Goal: Task Accomplishment & Management: Complete application form

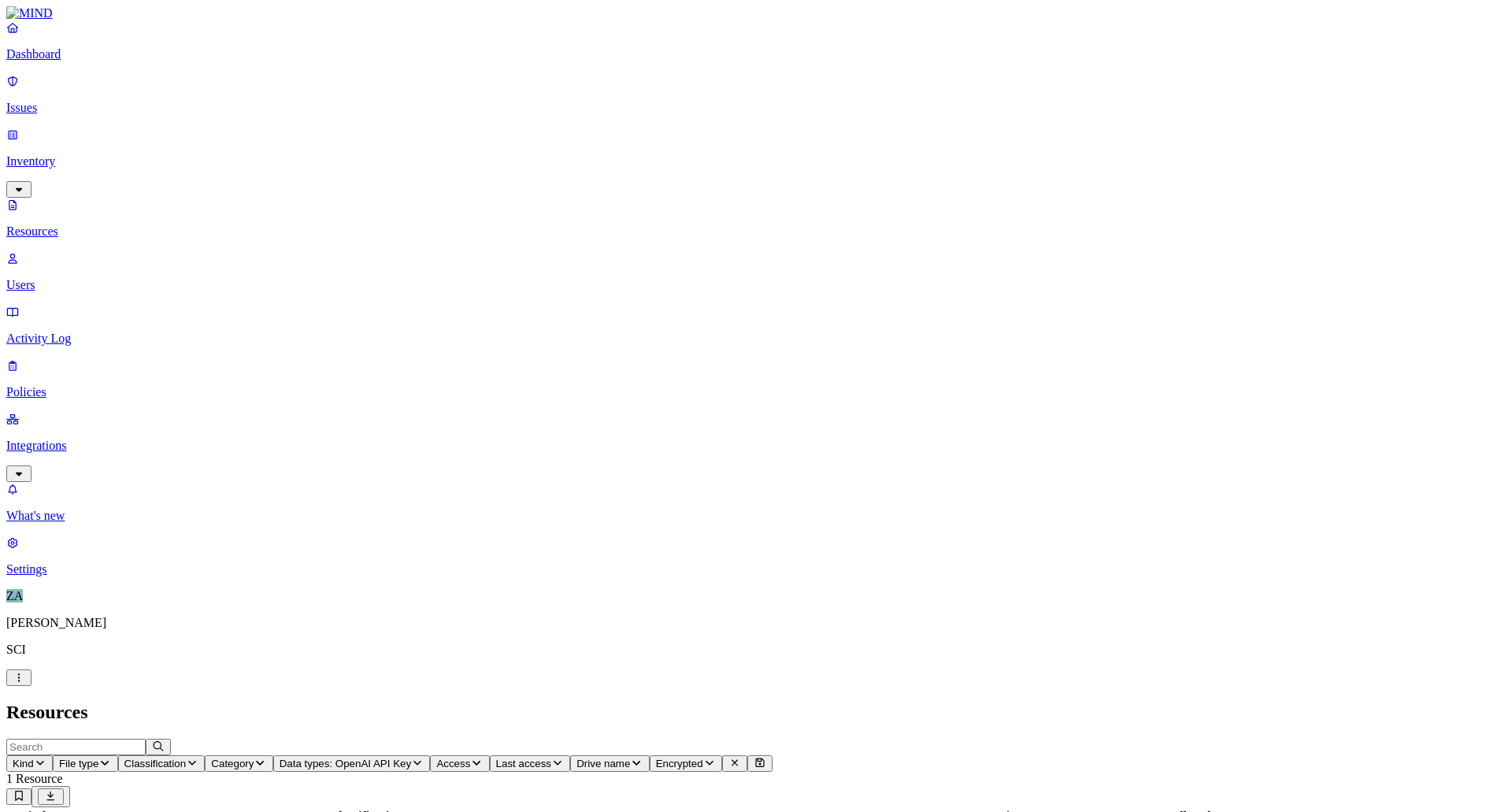
click at [61, 439] on p "Integrations" at bounding box center [756, 446] width 1499 height 14
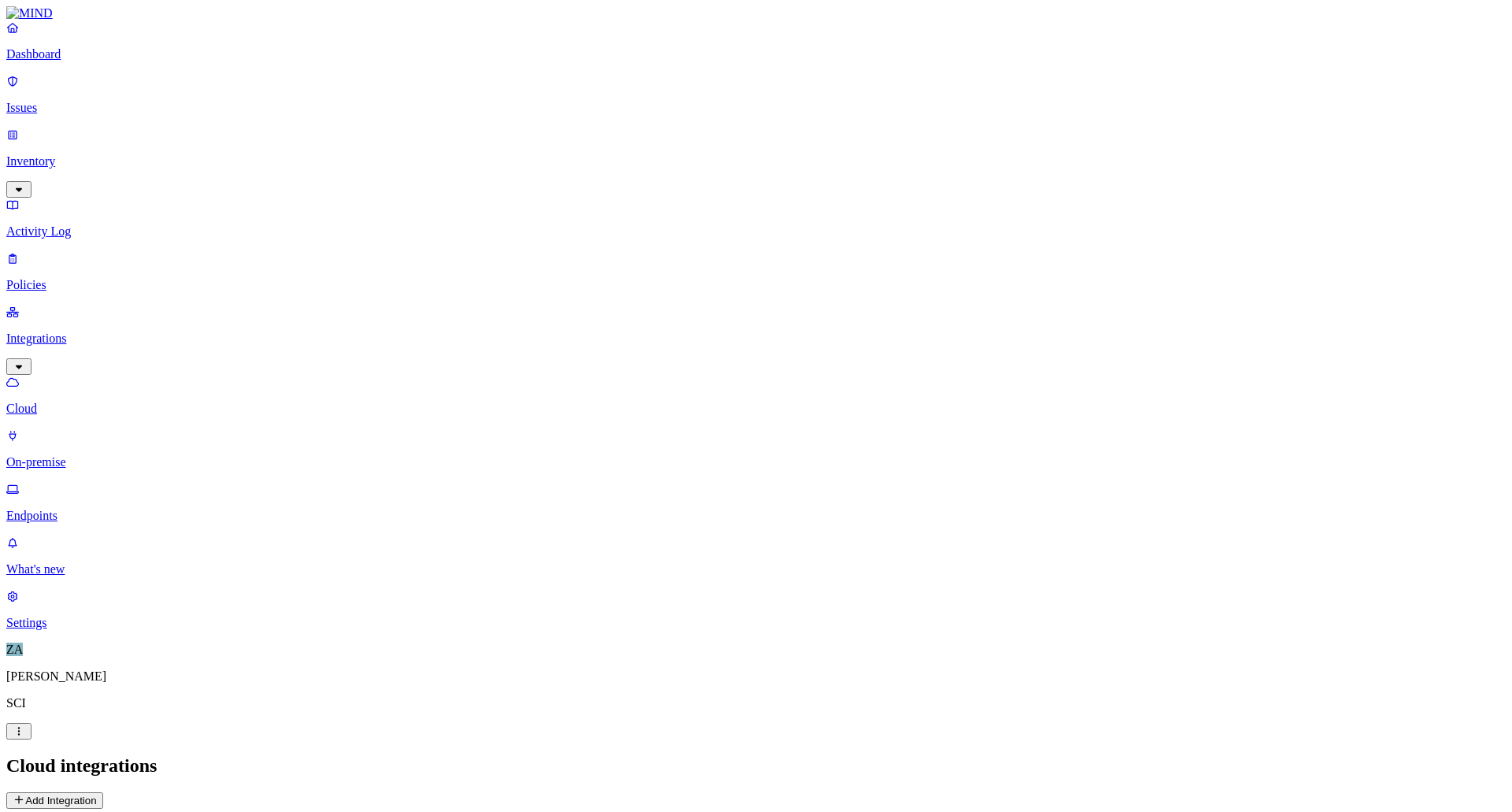
click at [103, 792] on button "Add Integration" at bounding box center [55, 800] width 97 height 16
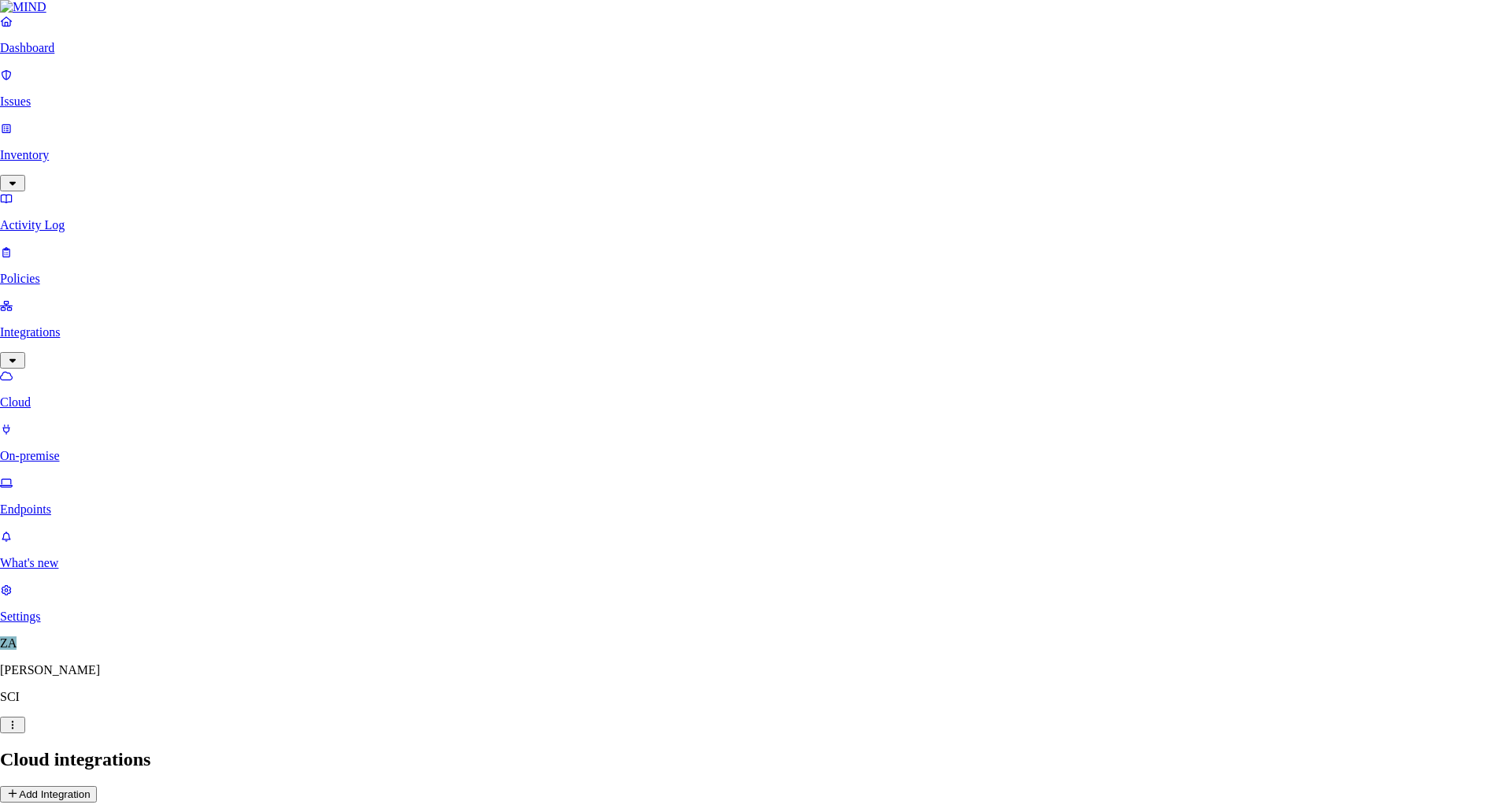
scroll to position [157, 0]
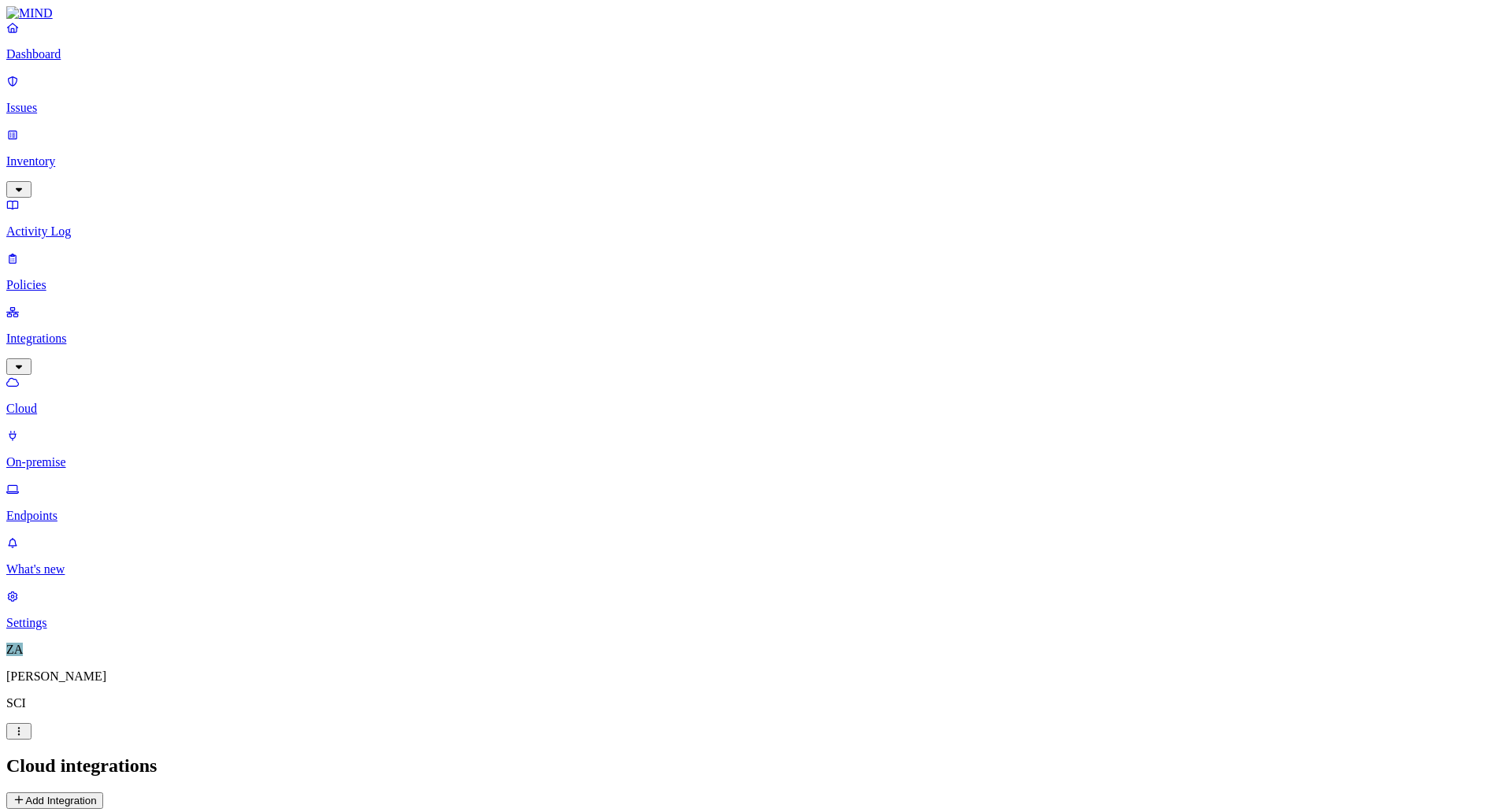
click at [103, 792] on button "Add Integration" at bounding box center [55, 800] width 97 height 16
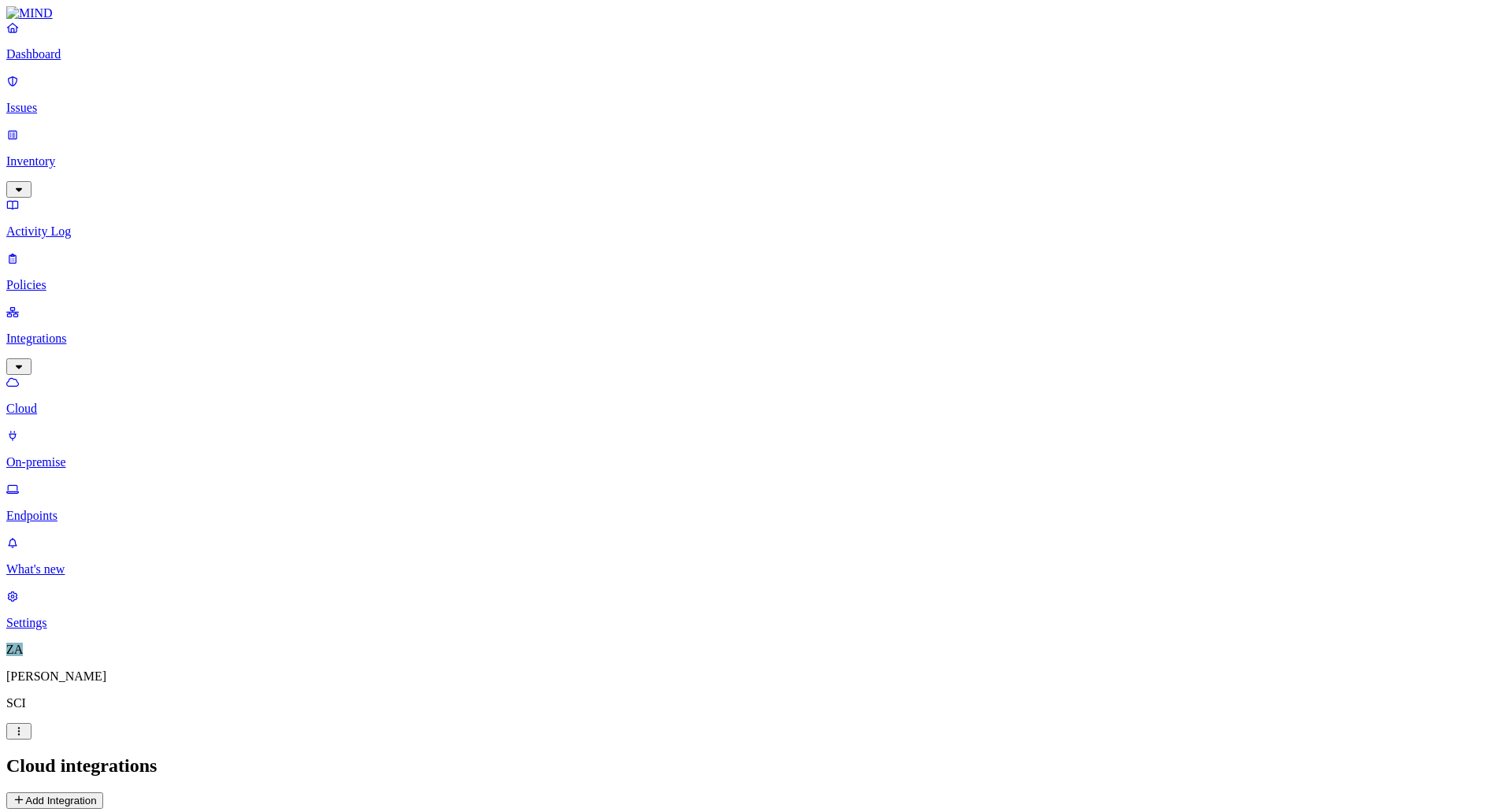
click at [57, 251] on link "Policies" at bounding box center [756, 271] width 1499 height 41
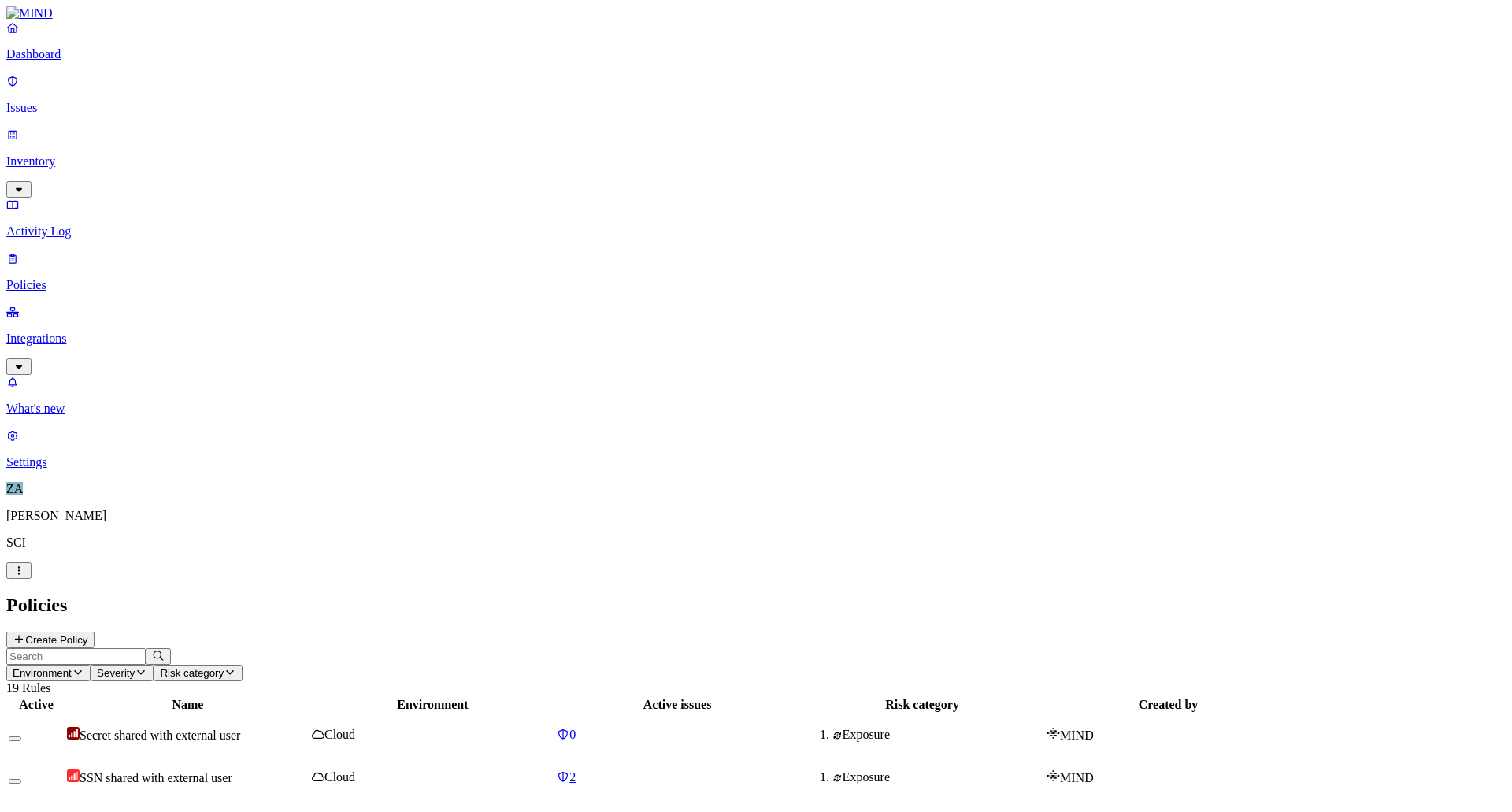
click at [25, 634] on icon at bounding box center [18, 638] width 12 height 10
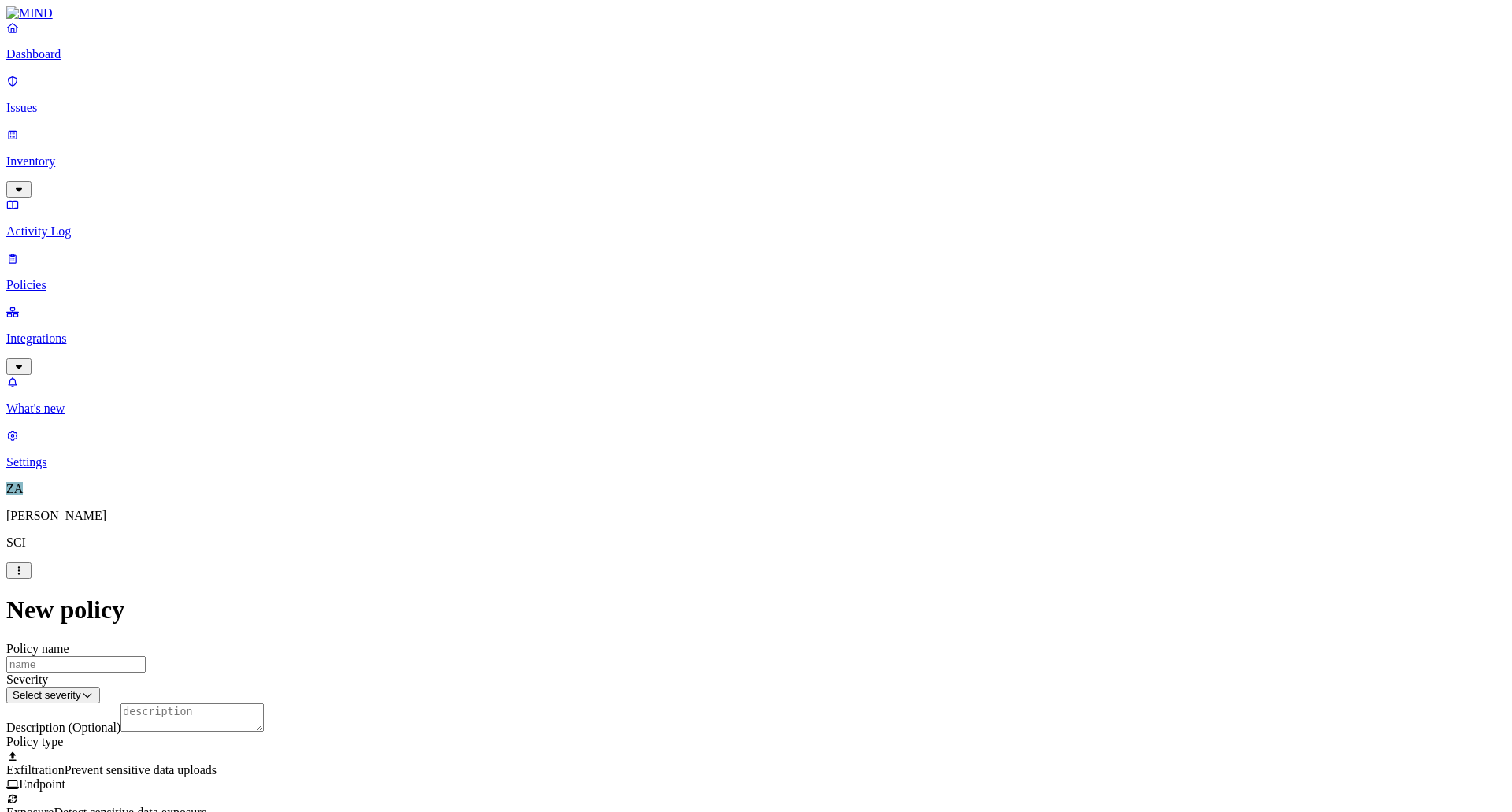
scroll to position [457, 0]
click at [707, 443] on label "Account type" at bounding box center [687, 440] width 43 height 28
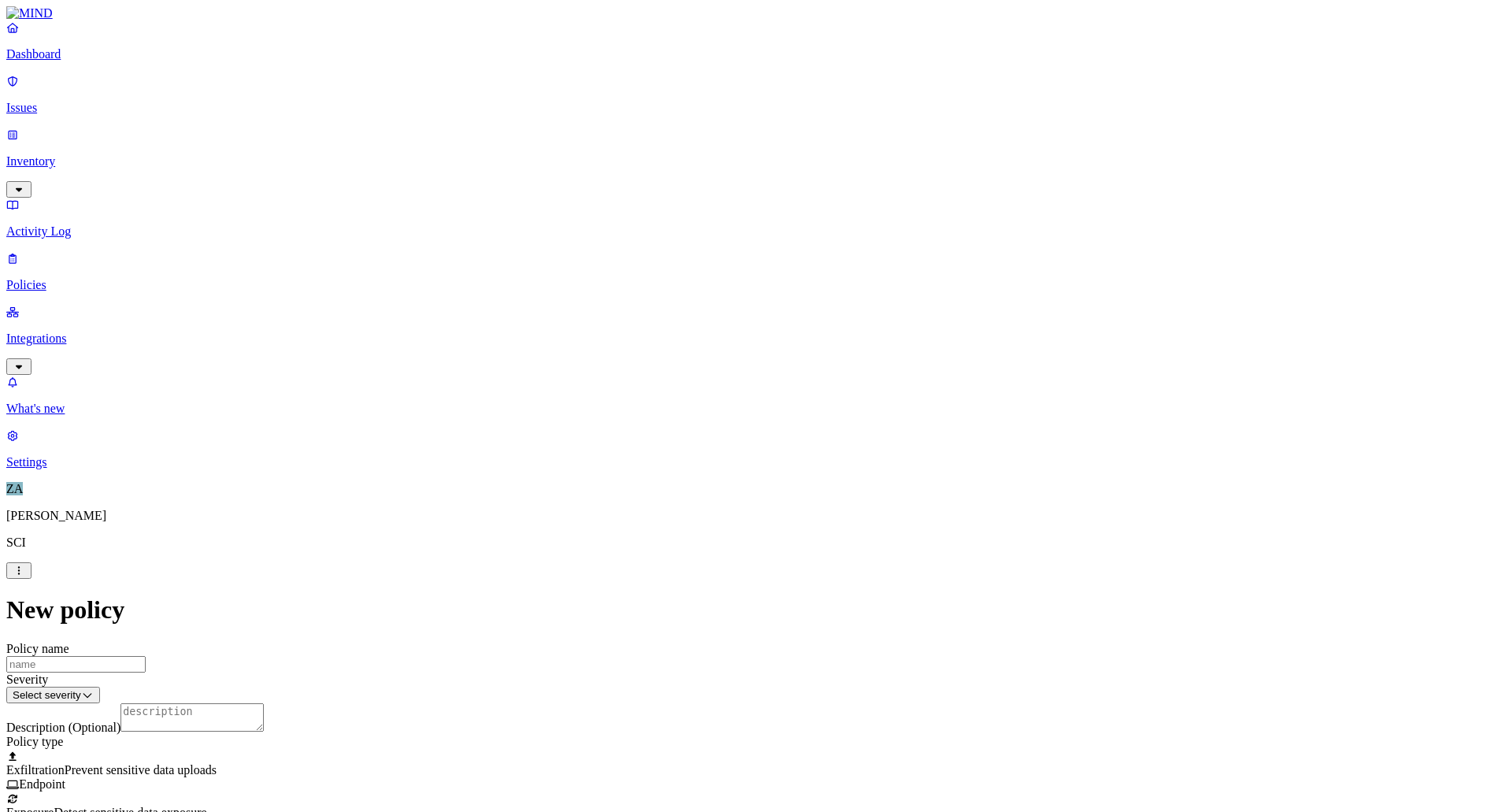
drag, startPoint x: 574, startPoint y: 337, endPoint x: 992, endPoint y: 355, distance: 418.4
